Goal: Information Seeking & Learning: Learn about a topic

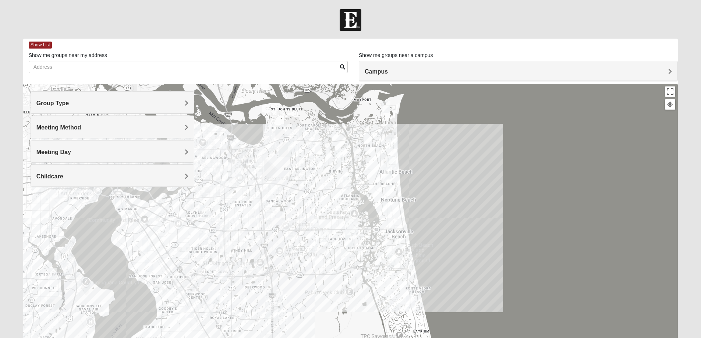
click at [77, 106] on h4 "Group Type" at bounding box center [112, 103] width 152 height 7
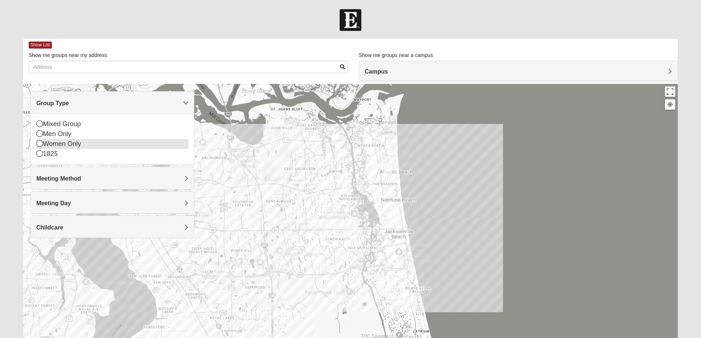
click at [56, 146] on div "Women Only" at bounding box center [112, 144] width 152 height 10
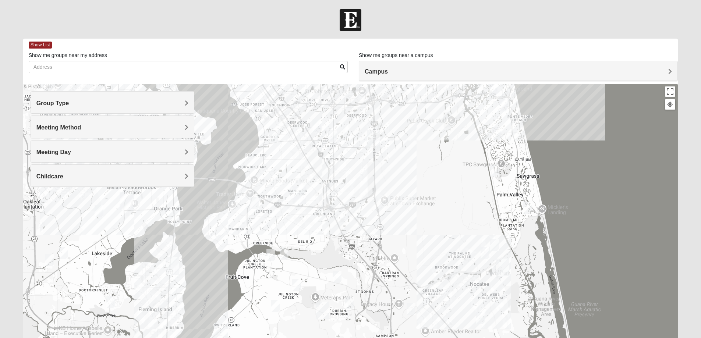
drag, startPoint x: 185, startPoint y: 267, endPoint x: 288, endPoint y: 95, distance: 200.9
click at [288, 95] on div at bounding box center [350, 231] width 655 height 294
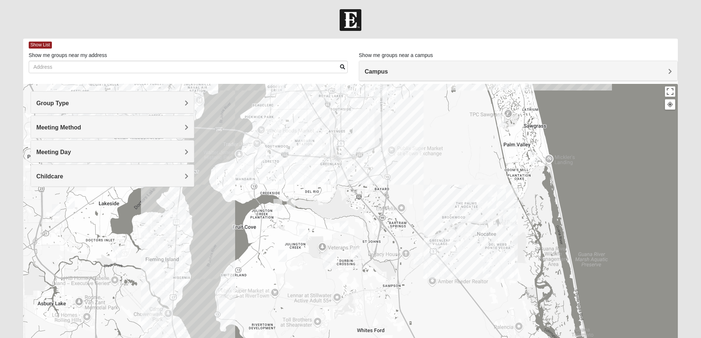
drag, startPoint x: 361, startPoint y: 258, endPoint x: 370, endPoint y: 200, distance: 58.0
click at [370, 200] on div at bounding box center [350, 231] width 655 height 294
click at [344, 227] on img "Womens Urbanski 32259" at bounding box center [344, 226] width 9 height 12
click at [303, 235] on img "Womens Iliff 32259" at bounding box center [303, 234] width 9 height 12
click at [284, 256] on img "Womens Crane 32259" at bounding box center [282, 255] width 9 height 12
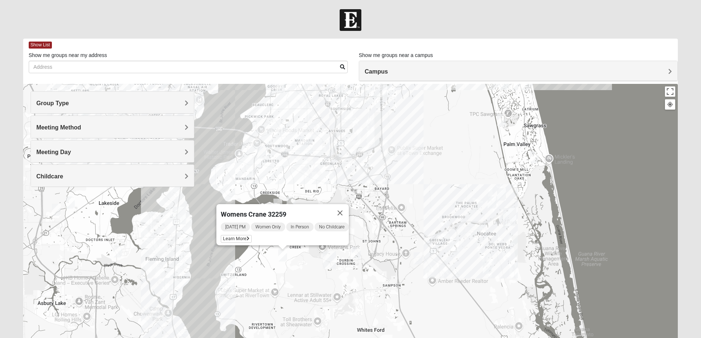
click at [291, 198] on img "Womens Rippa 32259" at bounding box center [291, 203] width 9 height 12
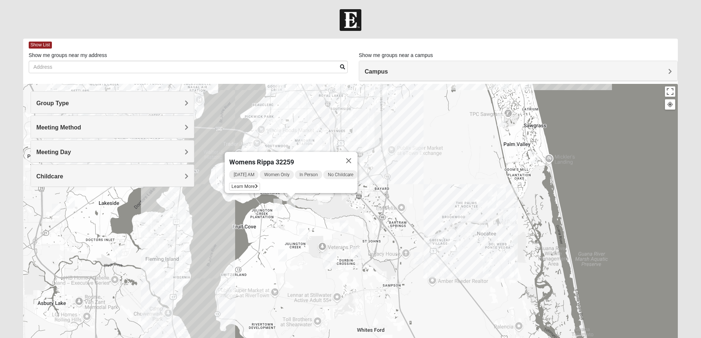
click at [277, 208] on img "Womens LeBel 32259" at bounding box center [277, 205] width 9 height 12
click at [343, 225] on img "Womens Urbanski 32259" at bounding box center [344, 226] width 9 height 12
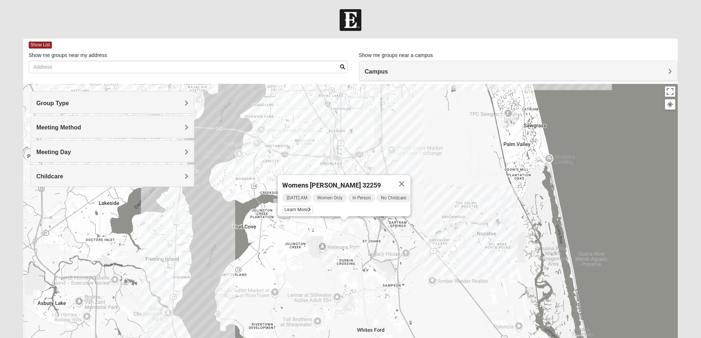
click at [355, 254] on img "Womens Caro 32259" at bounding box center [356, 253] width 9 height 12
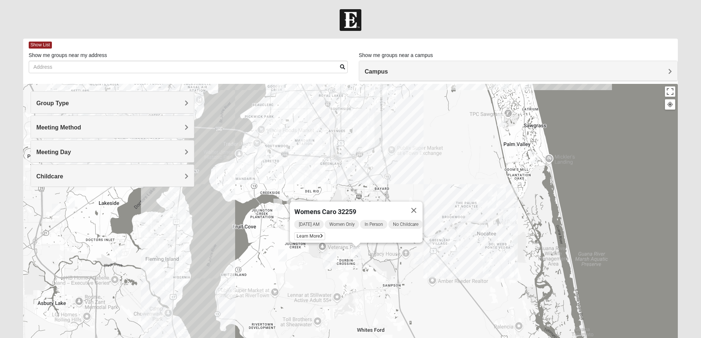
click at [276, 203] on img "Womens LeBel 32259" at bounding box center [277, 205] width 9 height 12
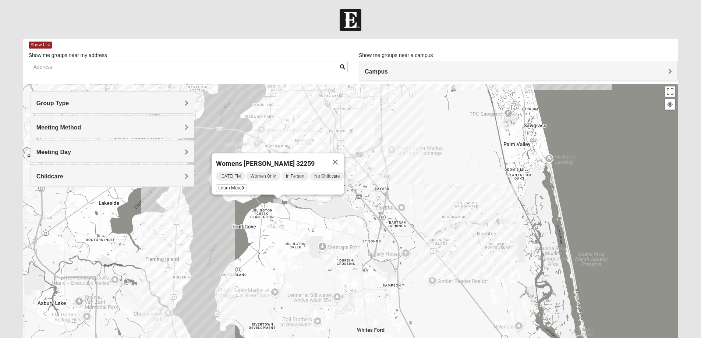
click at [419, 257] on img "Womens Houser 32259" at bounding box center [417, 258] width 9 height 12
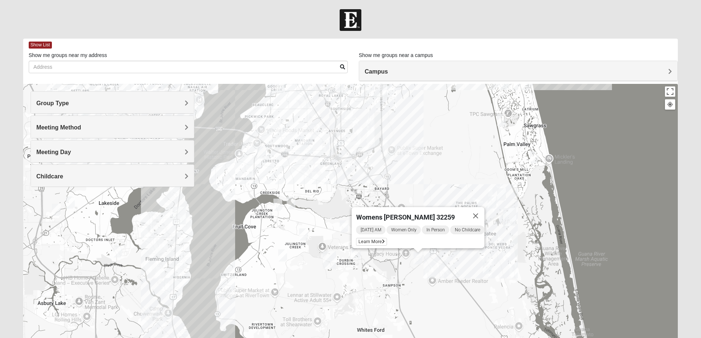
click at [262, 152] on img "Womens Salomao 32223" at bounding box center [261, 152] width 9 height 12
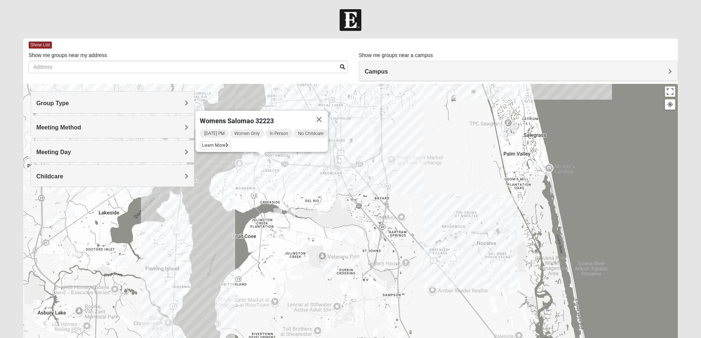
click at [344, 236] on img "Womens Urbanski 32259" at bounding box center [344, 236] width 9 height 12
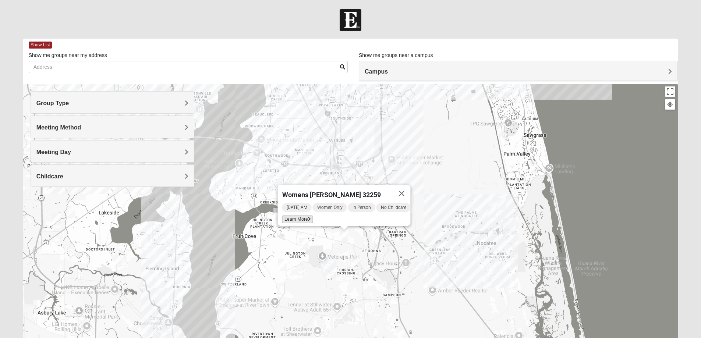
click at [298, 216] on span "Learn More" at bounding box center [297, 220] width 31 height 8
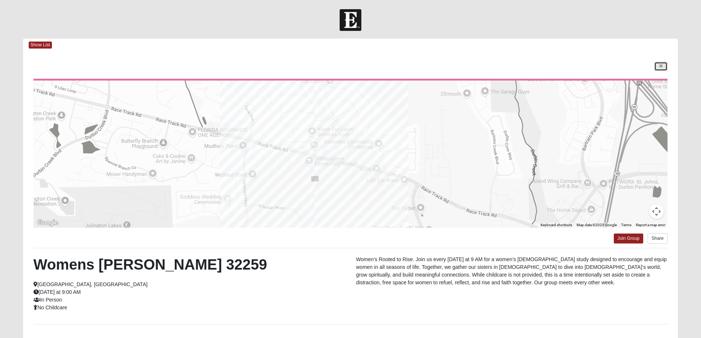
click at [658, 65] on link at bounding box center [660, 66] width 13 height 9
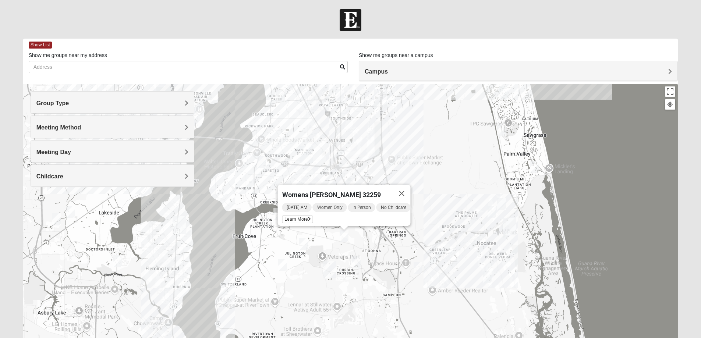
click at [76, 150] on h4 "Meeting Day" at bounding box center [112, 152] width 152 height 7
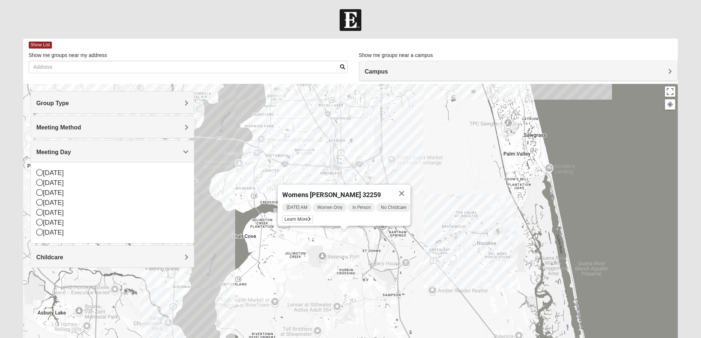
click at [71, 124] on div "Meeting Method" at bounding box center [112, 127] width 163 height 22
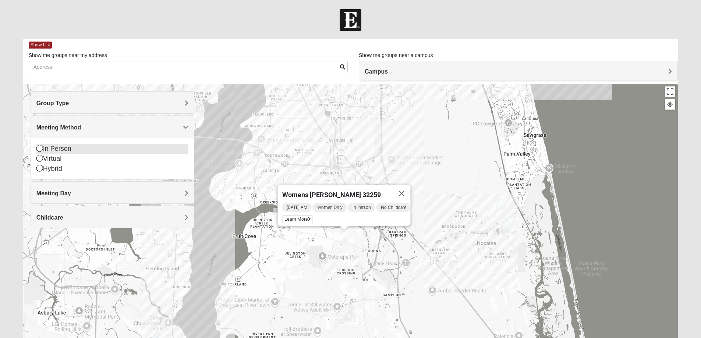
click at [40, 150] on icon at bounding box center [39, 148] width 7 height 7
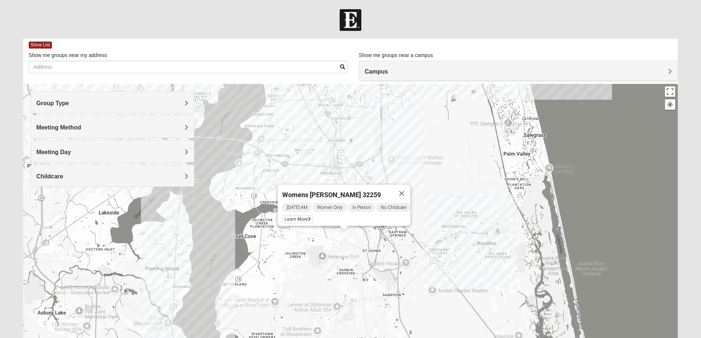
click at [70, 100] on h4 "Group Type" at bounding box center [112, 103] width 152 height 7
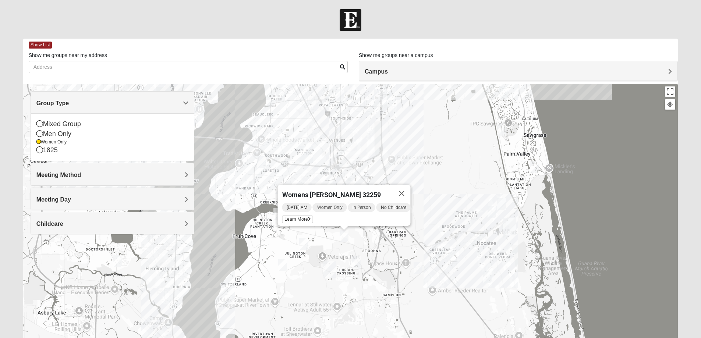
click at [303, 242] on img "Womens Iliff 32259" at bounding box center [303, 244] width 9 height 12
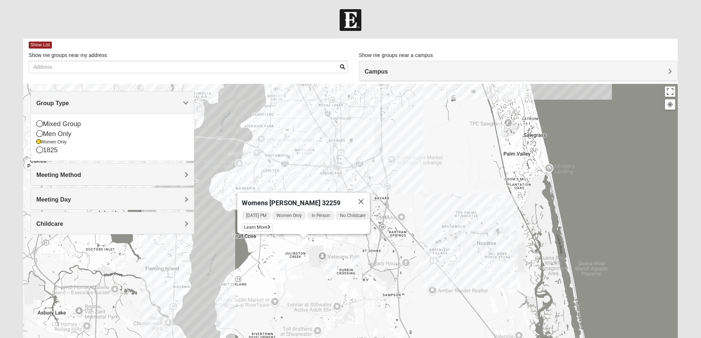
click at [283, 267] on img "Womens Crane 32259" at bounding box center [282, 265] width 9 height 12
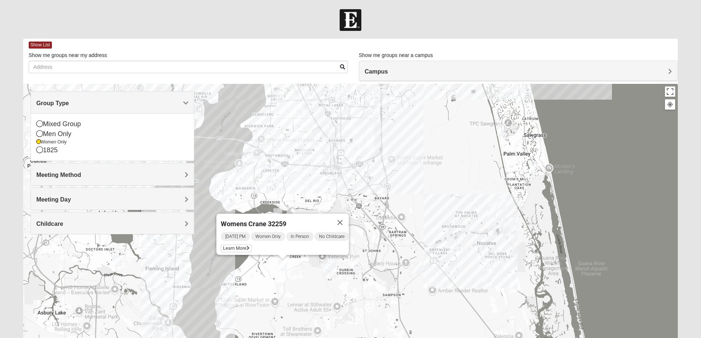
click at [356, 264] on img "Womens Caro 32259" at bounding box center [356, 262] width 9 height 12
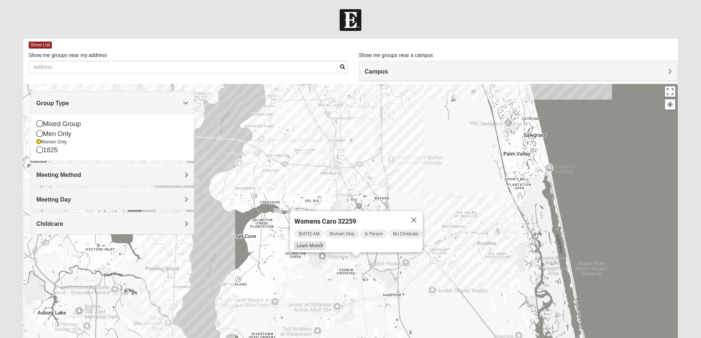
click at [304, 242] on span "Learn More" at bounding box center [309, 246] width 31 height 8
